Goal: Information Seeking & Learning: Find specific fact

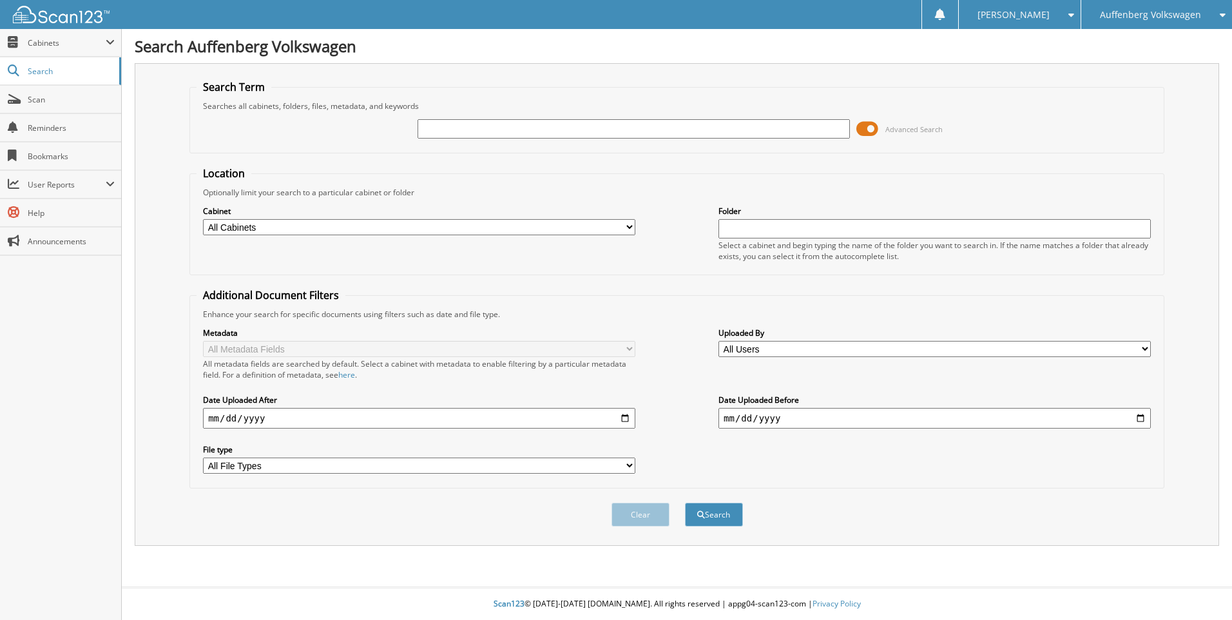
paste input "ML309097"
type input "ML309097"
click at [719, 513] on button "Search" at bounding box center [714, 515] width 58 height 24
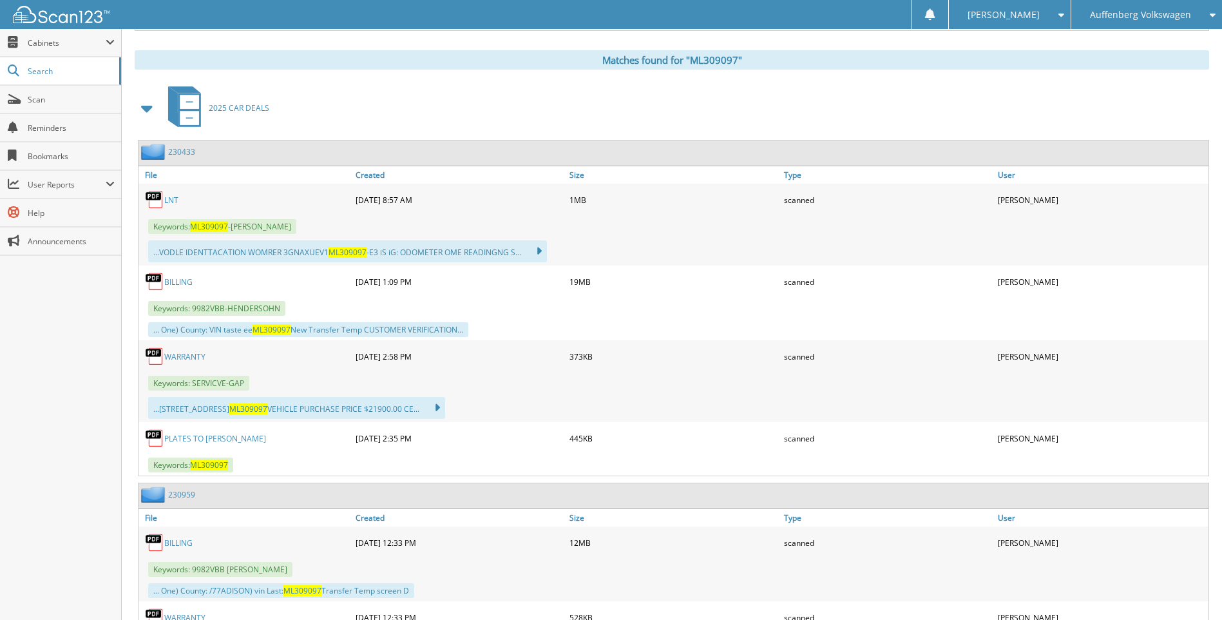
scroll to position [515, 0]
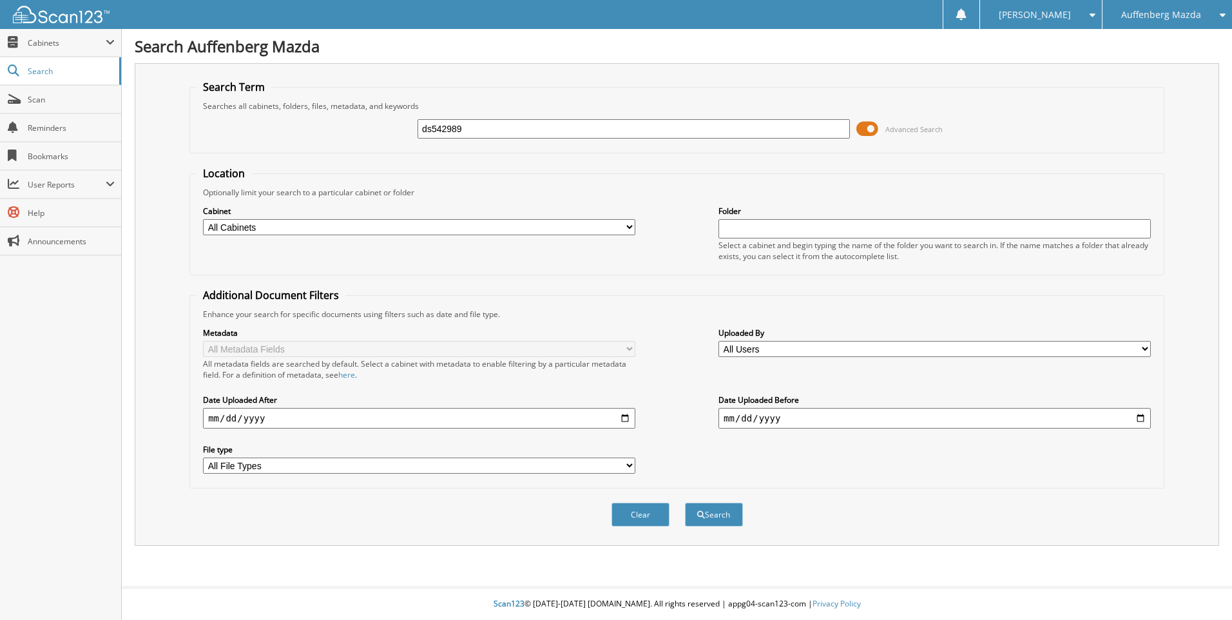
type input "ds542989"
click at [685, 503] on button "Search" at bounding box center [714, 515] width 58 height 24
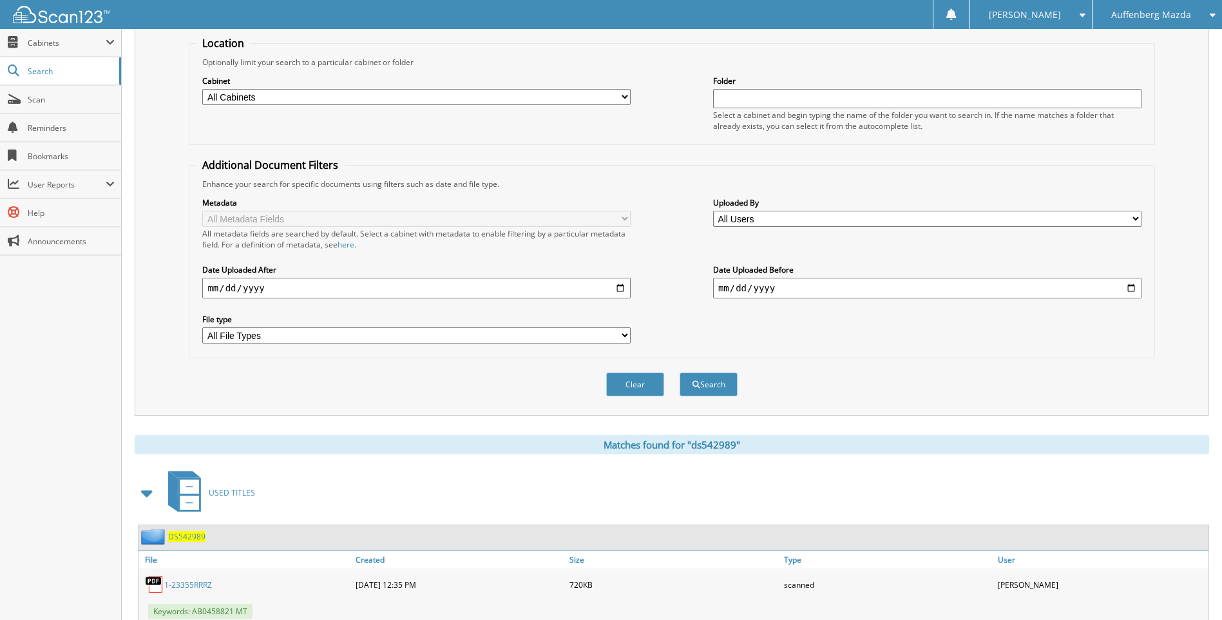
scroll to position [193, 0]
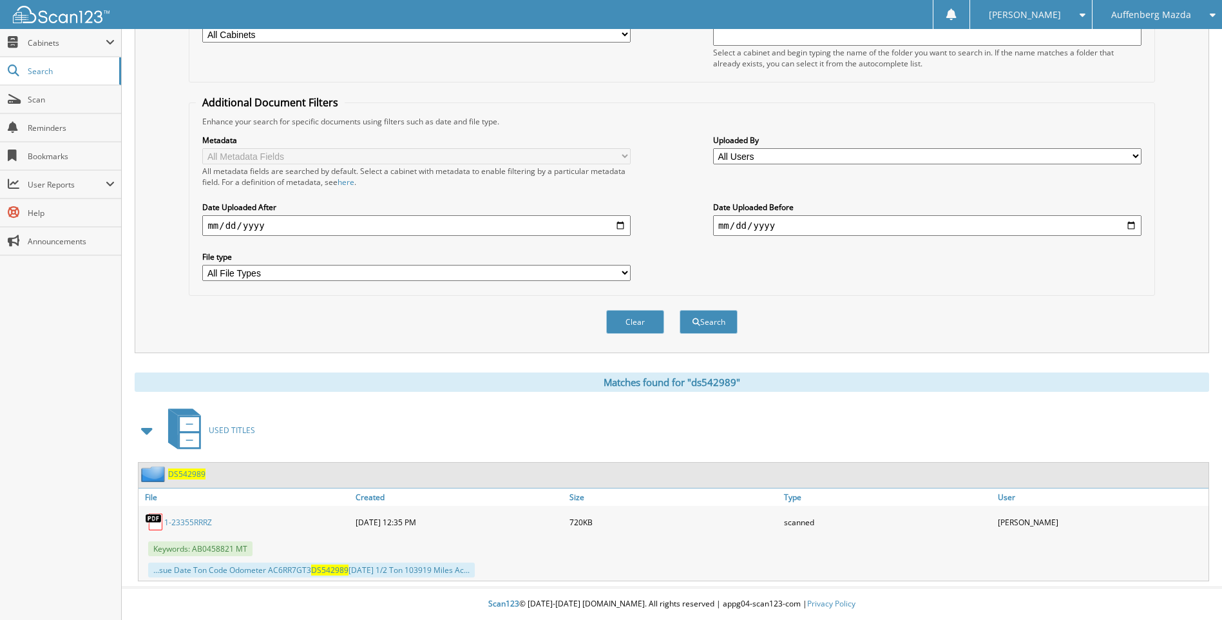
click at [204, 520] on link "1-23355RRRZ" at bounding box center [188, 522] width 48 height 11
click at [1169, 28] on div "Auffenberg Mazda" at bounding box center [1157, 14] width 117 height 29
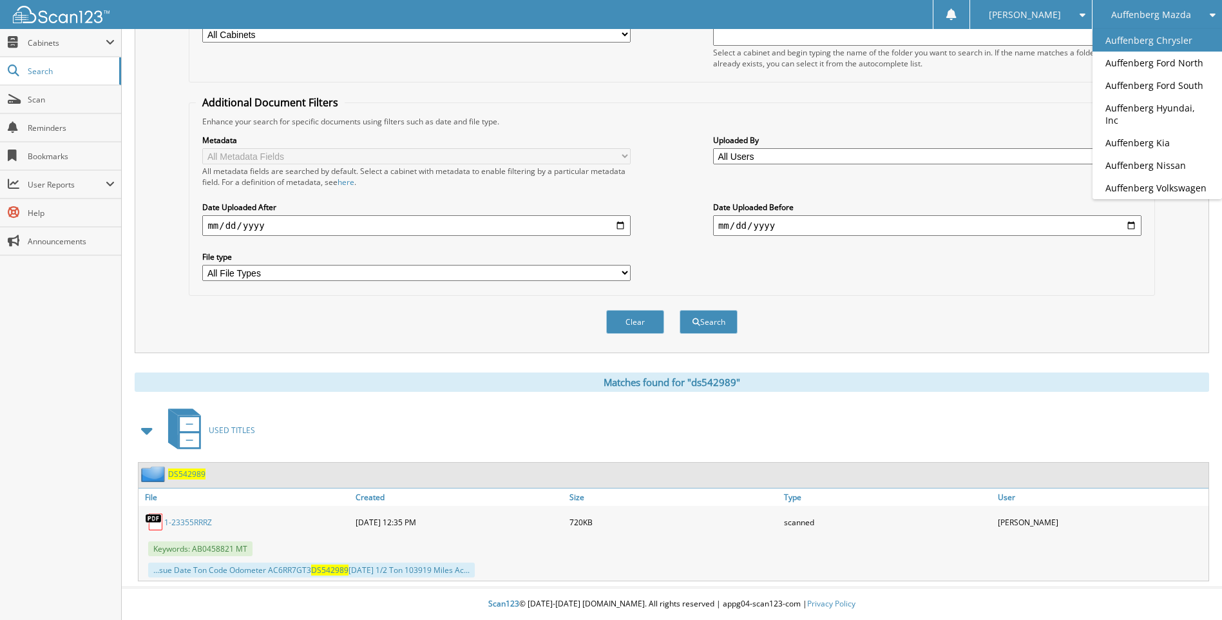
click at [1187, 46] on link "Auffenberg Chrysler" at bounding box center [1158, 40] width 130 height 23
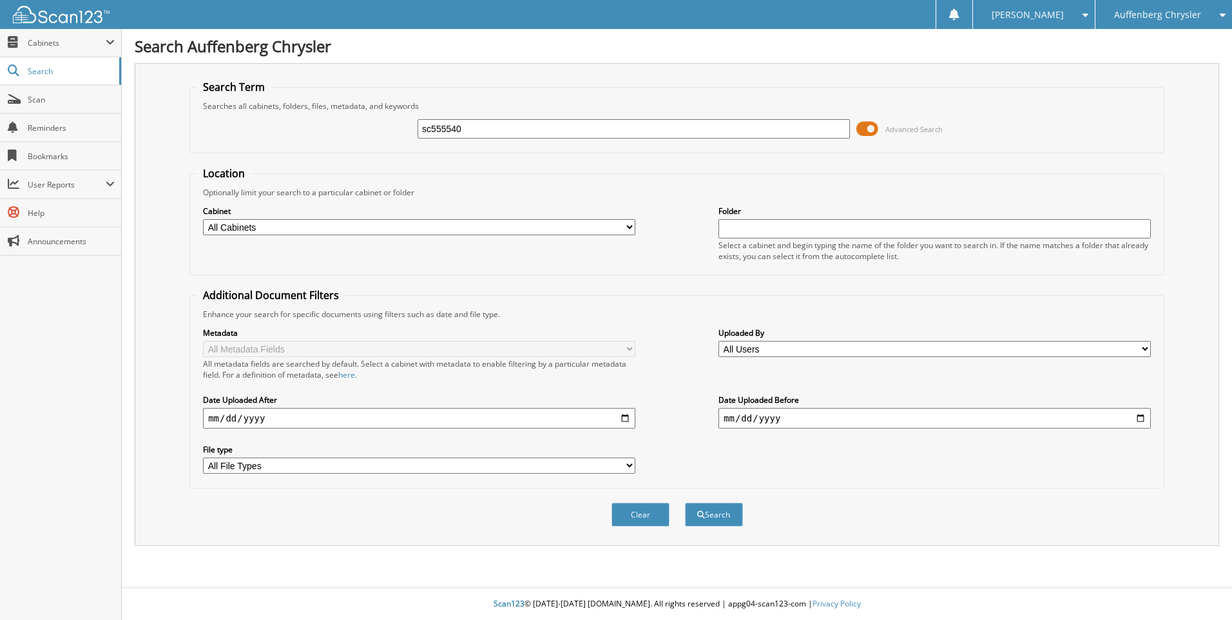
type input "sc555540"
click at [685, 503] on button "Search" at bounding box center [714, 515] width 58 height 24
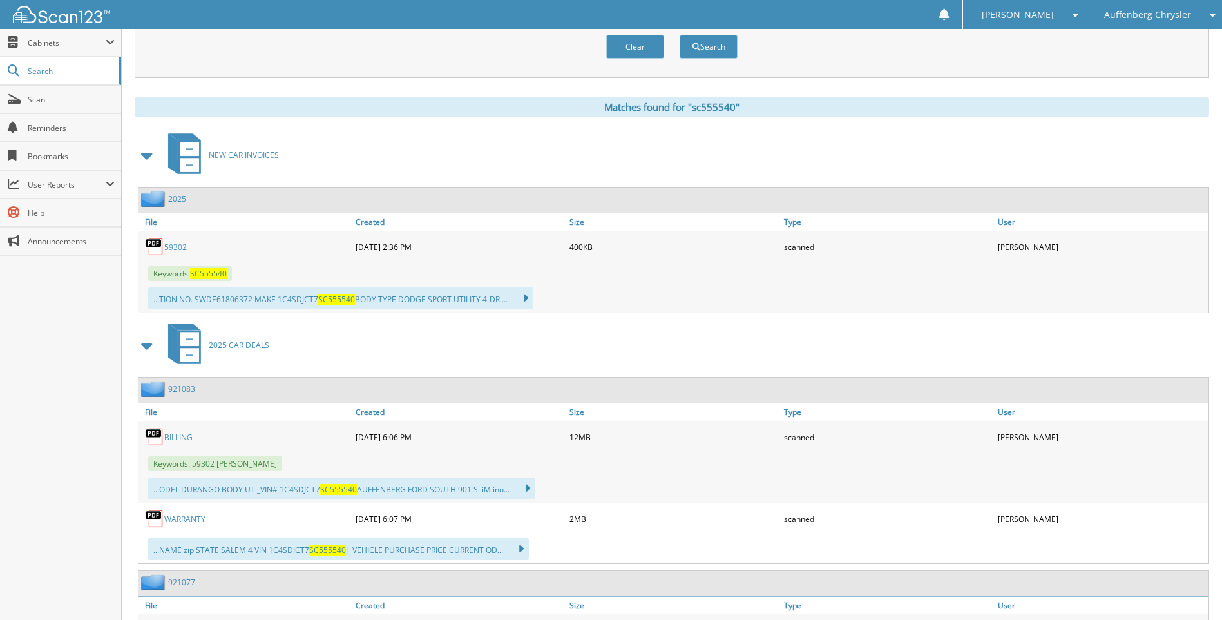
scroll to position [515, 0]
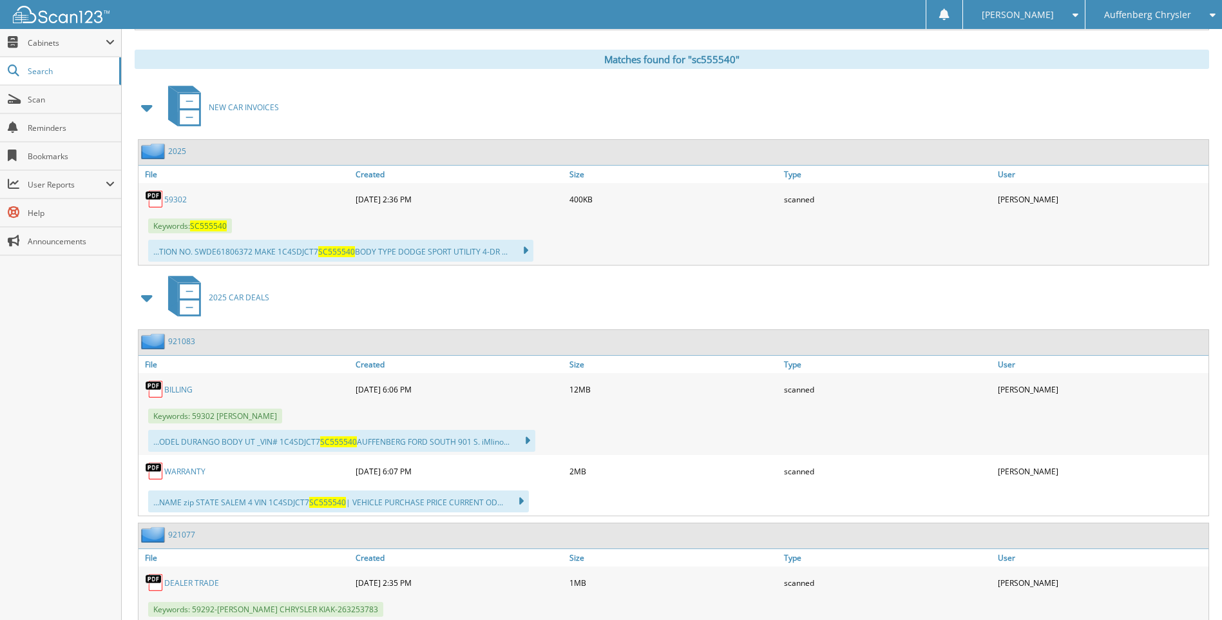
click at [173, 199] on link "59302" at bounding box center [175, 199] width 23 height 11
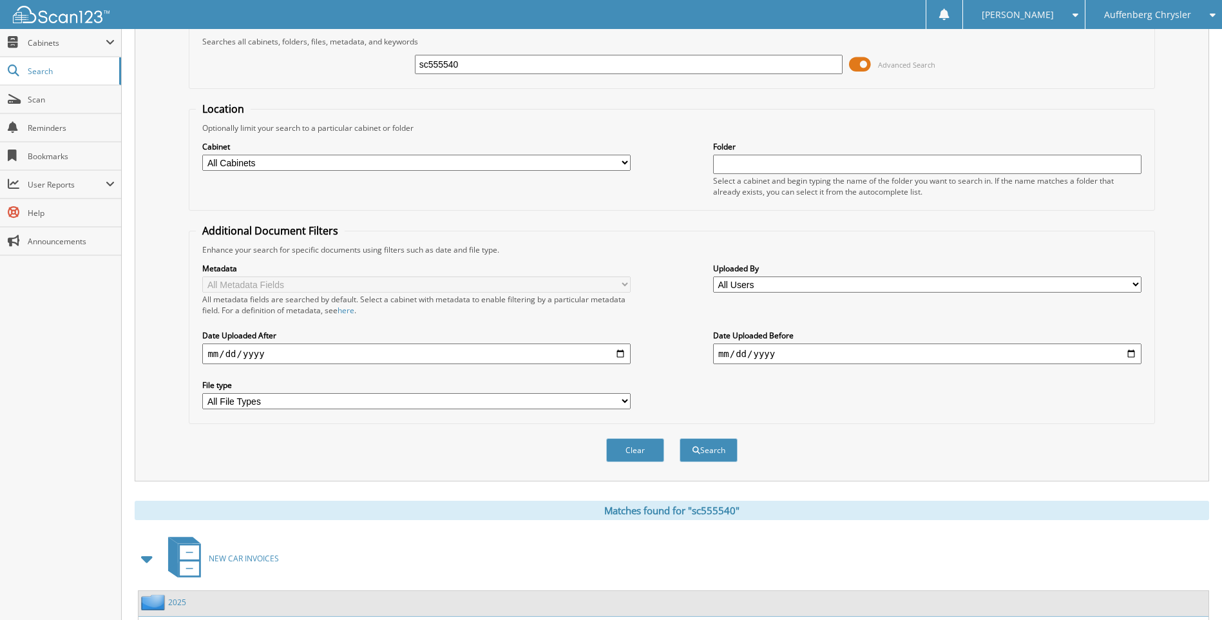
scroll to position [0, 0]
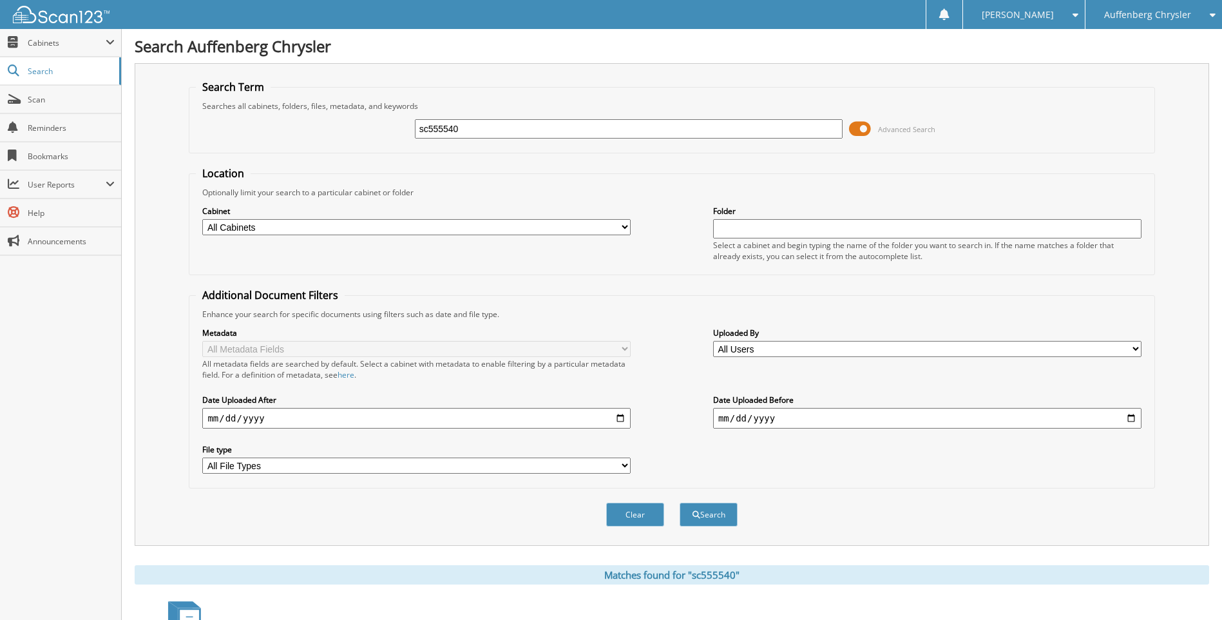
click at [583, 130] on input "sc555540" at bounding box center [629, 128] width 428 height 19
type input "st539938"
click at [680, 503] on button "Search" at bounding box center [709, 515] width 58 height 24
click at [592, 130] on input "st539938" at bounding box center [629, 128] width 428 height 19
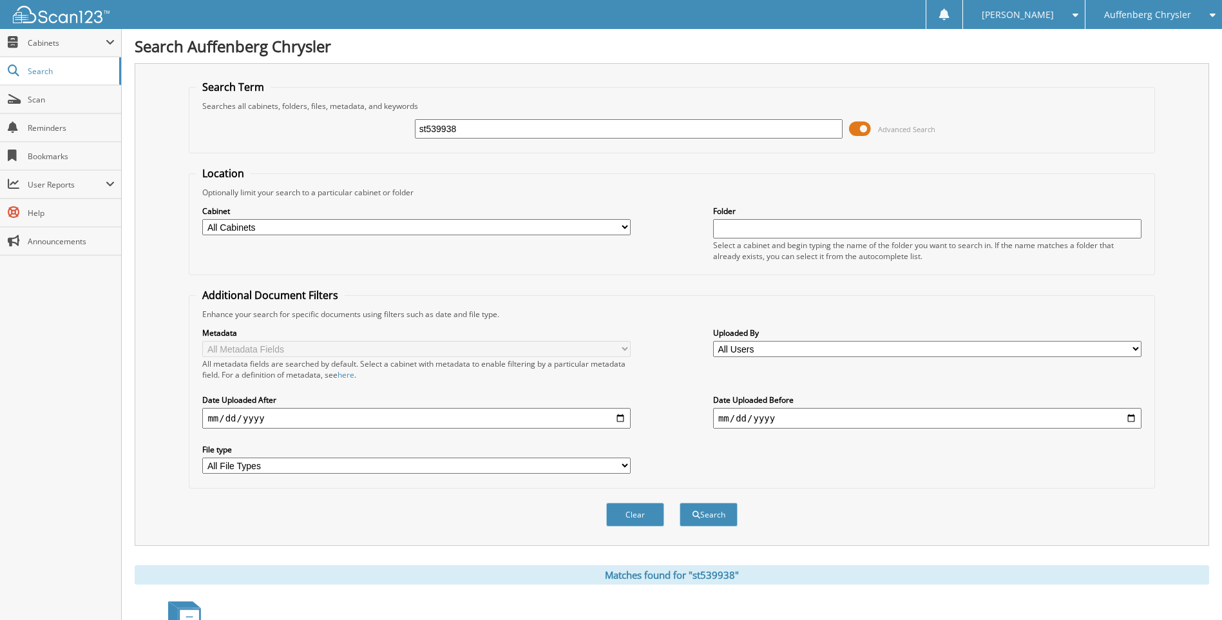
paste input "KS63969"
type input "KS639698"
click at [680, 503] on button "Search" at bounding box center [709, 515] width 58 height 24
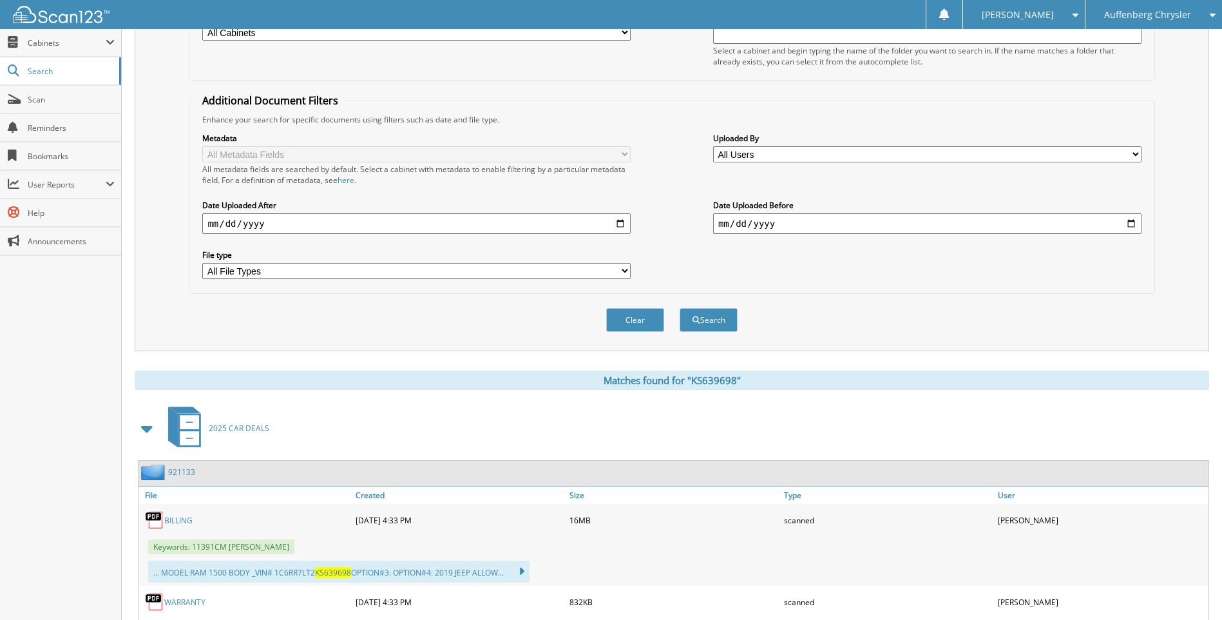
scroll to position [132, 0]
